Goal: Navigation & Orientation: Find specific page/section

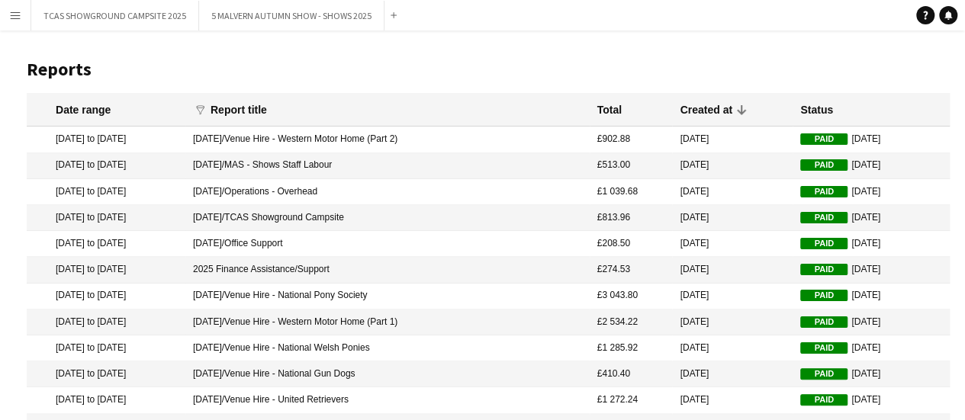
click at [14, 14] on app-icon "Menu" at bounding box center [15, 15] width 12 height 12
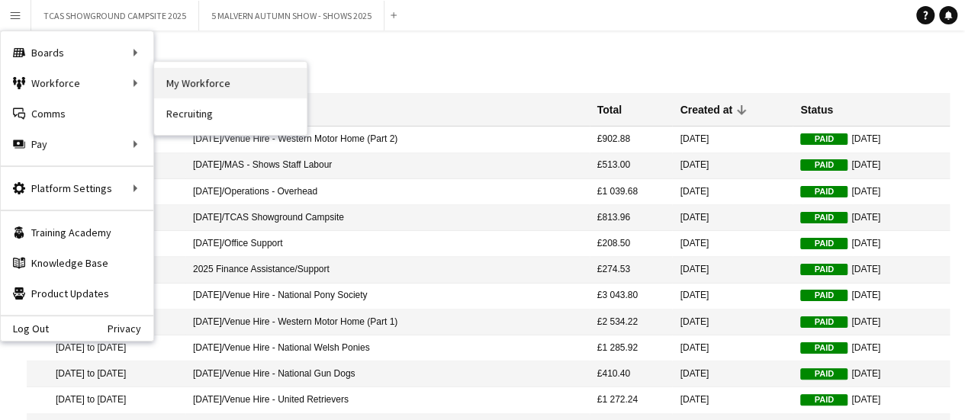
click at [210, 83] on link "My Workforce" at bounding box center [230, 83] width 153 height 31
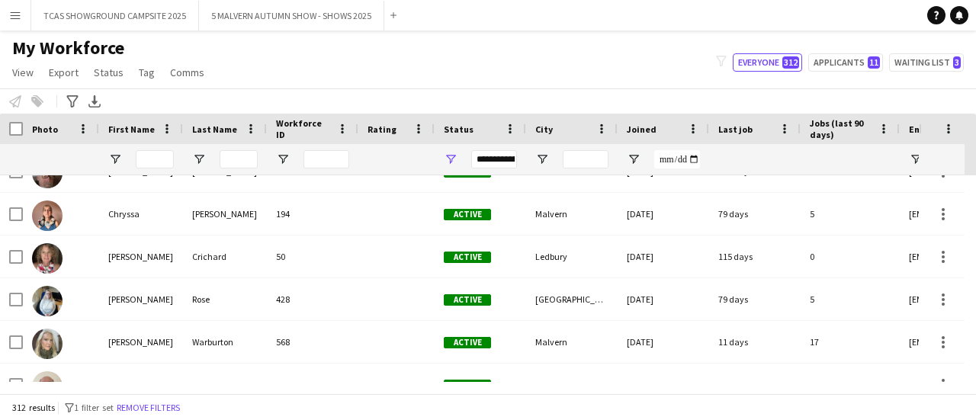
scroll to position [2237, 0]
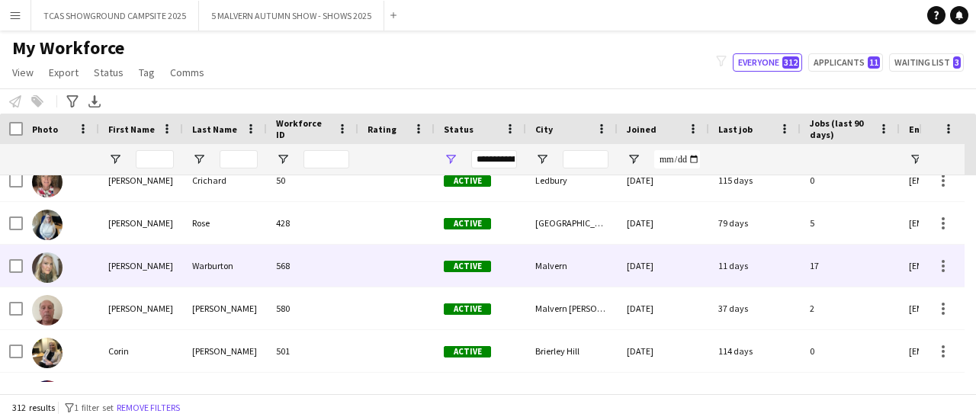
click at [57, 267] on img at bounding box center [47, 267] width 31 height 31
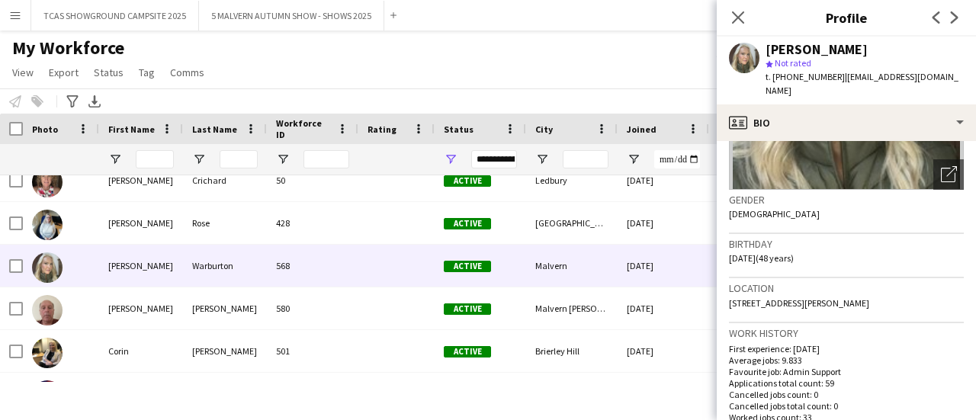
scroll to position [0, 0]
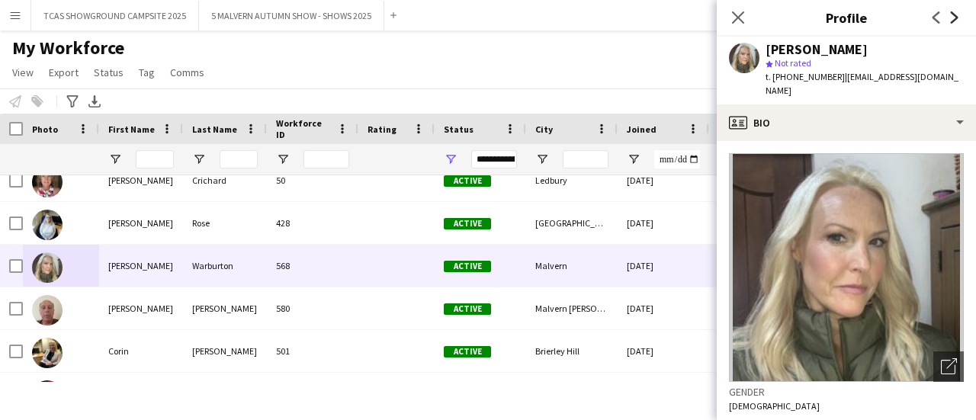
click at [952, 18] on icon "Next" at bounding box center [955, 17] width 12 height 12
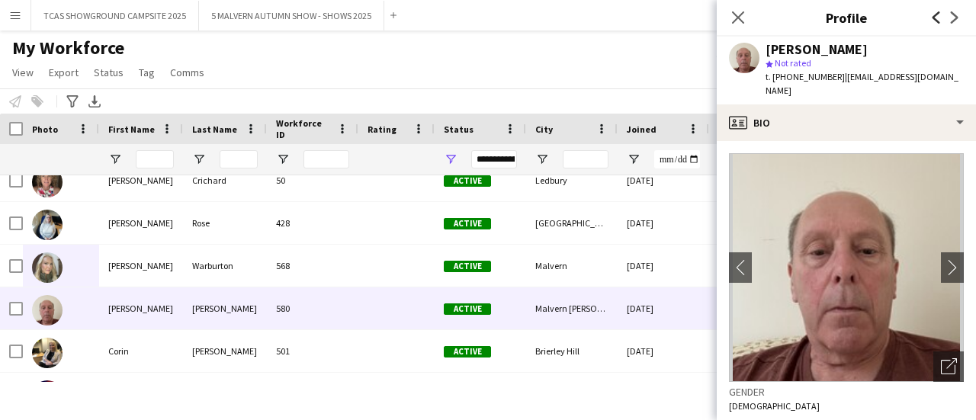
click at [932, 20] on icon "Previous" at bounding box center [936, 17] width 12 height 12
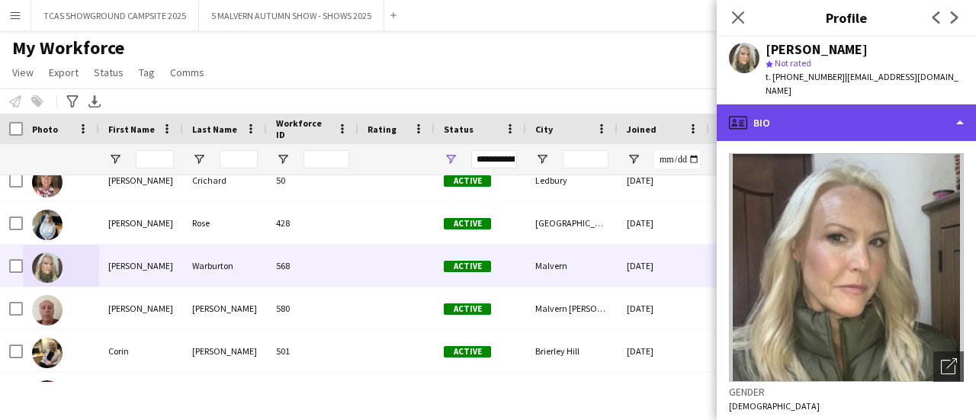
click at [963, 111] on div "profile Bio" at bounding box center [846, 122] width 259 height 37
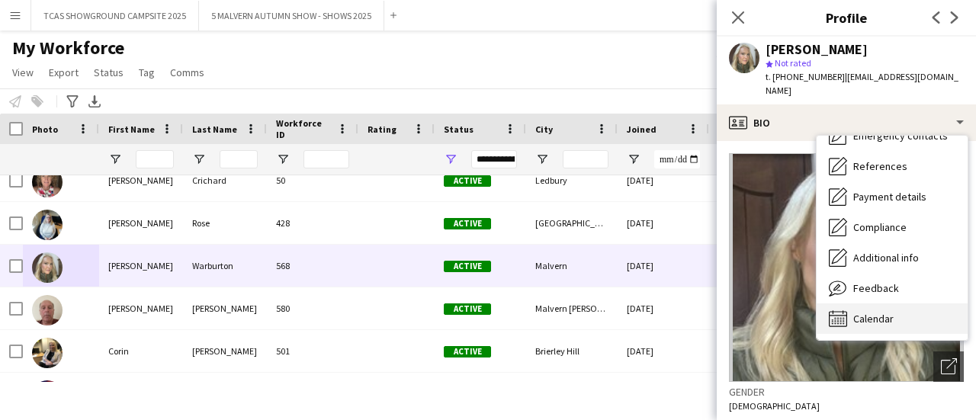
click at [892, 312] on span "Calendar" at bounding box center [873, 319] width 40 height 14
